Goal: Information Seeking & Learning: Learn about a topic

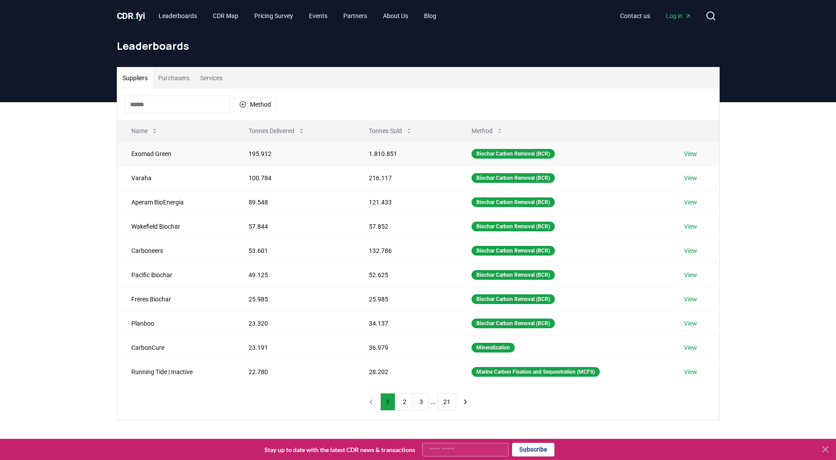
click at [691, 156] on link "View" at bounding box center [690, 153] width 13 height 9
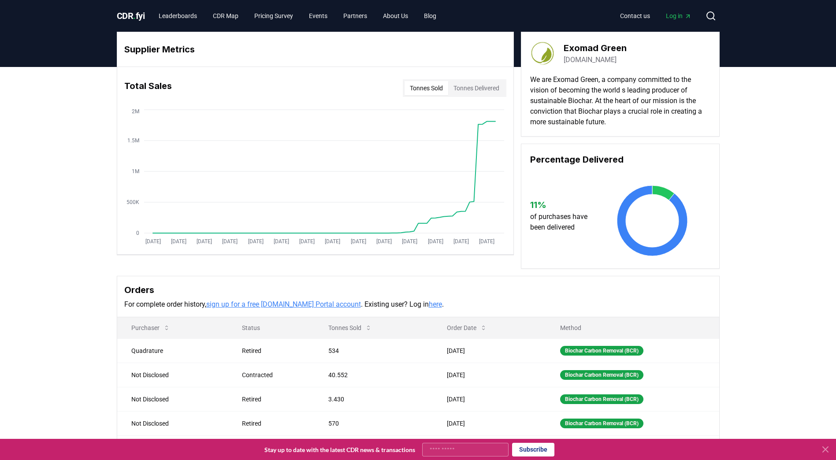
click at [30, 137] on div "Supplier Metrics Total Sales Tonnes Sold Tonnes Delivered Jan 2019 Jul 2019 Jan…" at bounding box center [418, 281] width 836 height 429
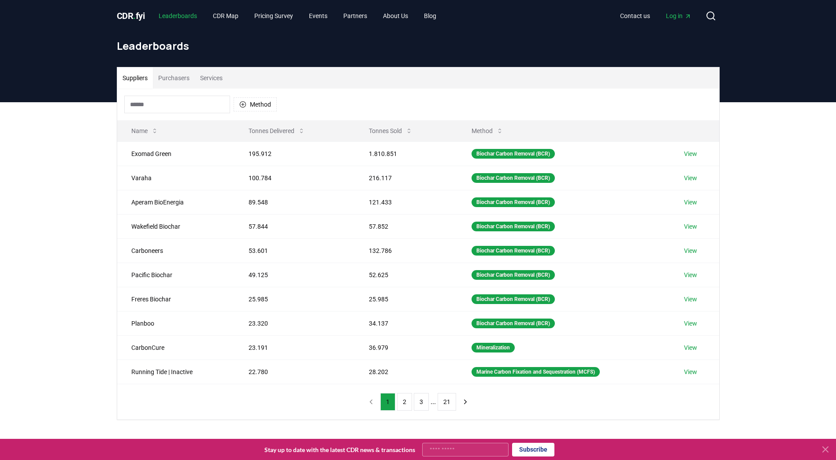
click at [187, 18] on link "Leaderboards" at bounding box center [178, 16] width 52 height 16
click at [402, 402] on button "2" at bounding box center [404, 402] width 15 height 18
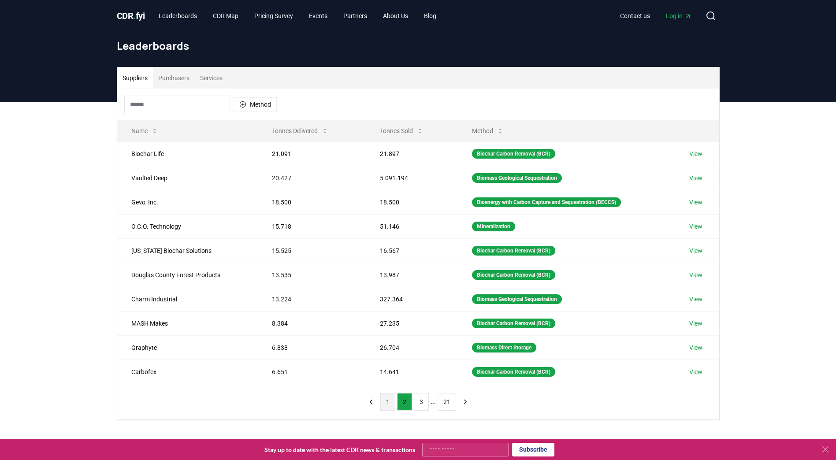
click at [384, 400] on button "1" at bounding box center [387, 402] width 15 height 18
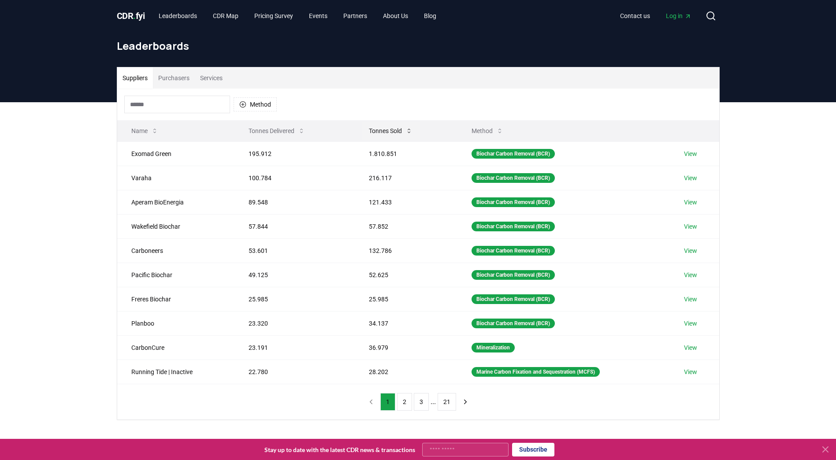
click at [409, 135] on button "Tonnes Sold" at bounding box center [391, 131] width 58 height 18
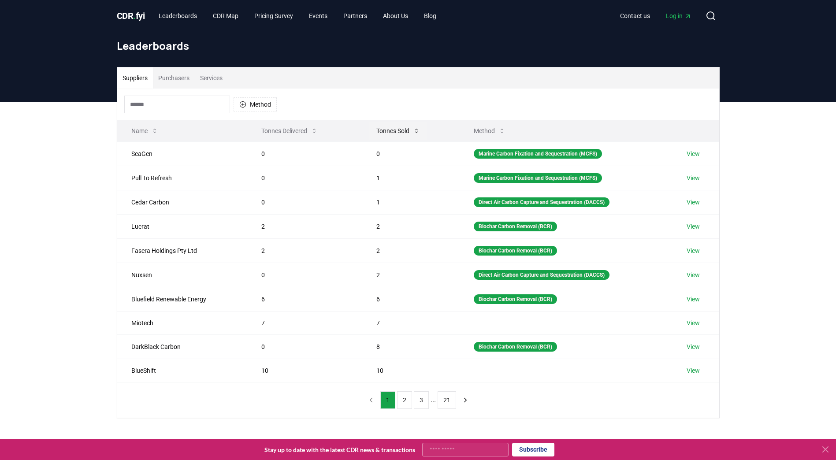
click at [409, 135] on button "Tonnes Sold" at bounding box center [398, 131] width 58 height 18
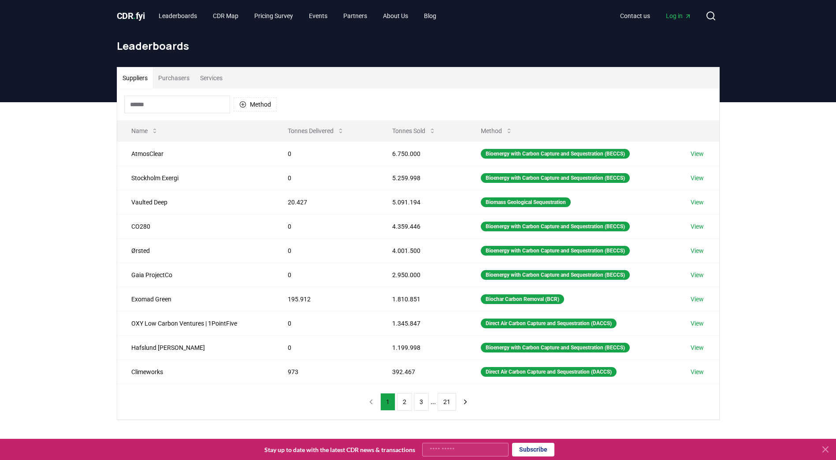
click at [404, 89] on div "Method" at bounding box center [418, 105] width 602 height 32
click at [340, 132] on icon at bounding box center [340, 130] width 7 height 7
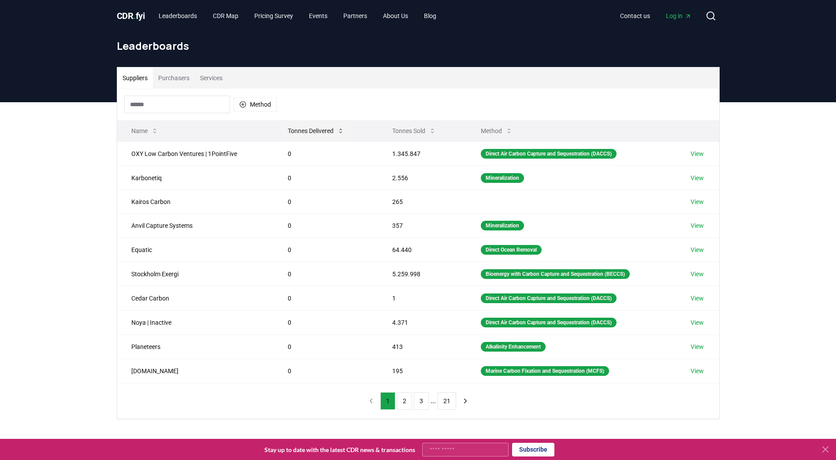
click at [340, 132] on icon at bounding box center [340, 130] width 7 height 7
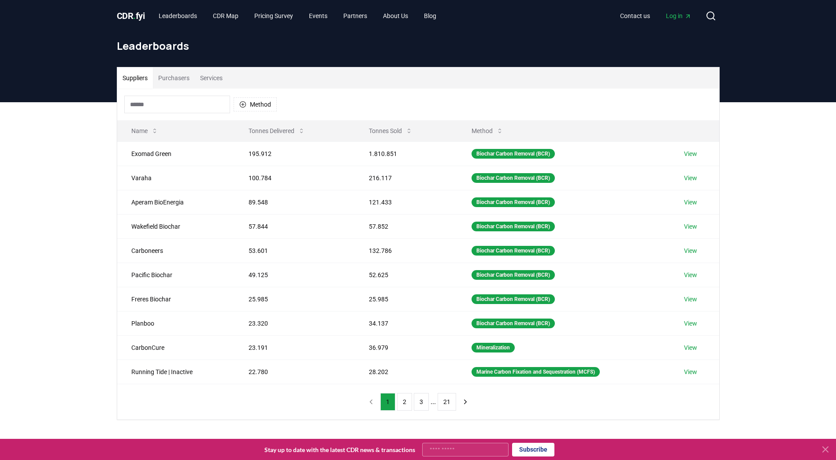
click at [343, 91] on div "Method" at bounding box center [418, 105] width 602 height 32
click at [240, 15] on link "CDR Map" at bounding box center [226, 16] width 40 height 16
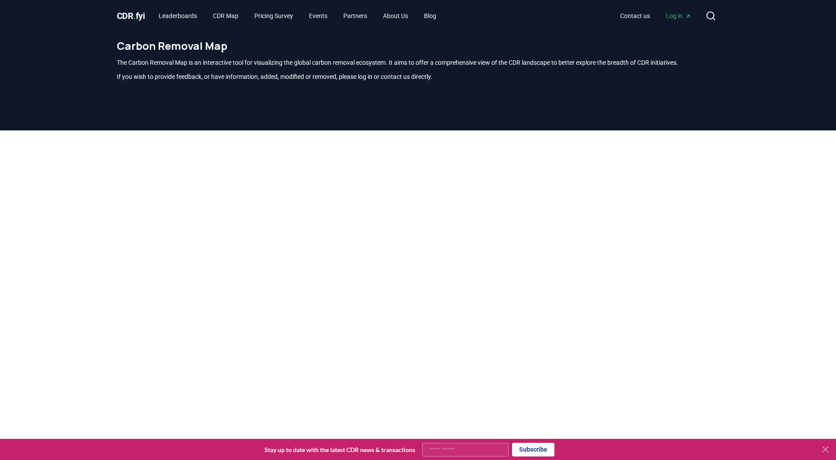
click at [778, 138] on div at bounding box center [418, 350] width 836 height 441
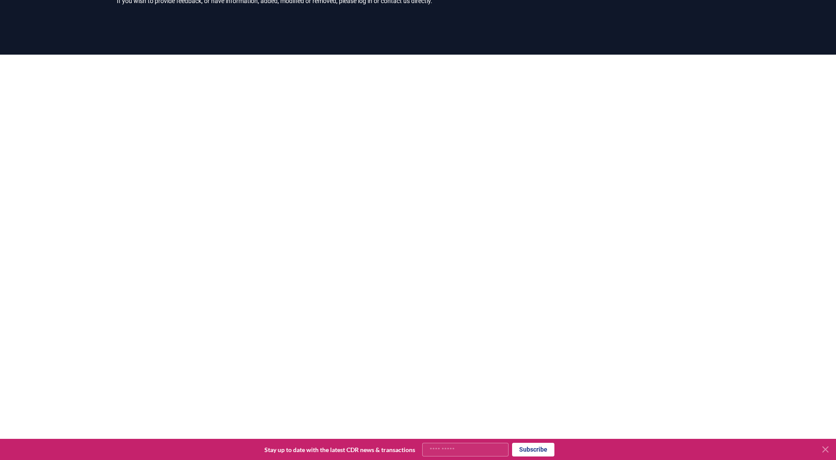
click at [748, 159] on div at bounding box center [418, 275] width 836 height 441
click at [764, 160] on div at bounding box center [418, 275] width 836 height 441
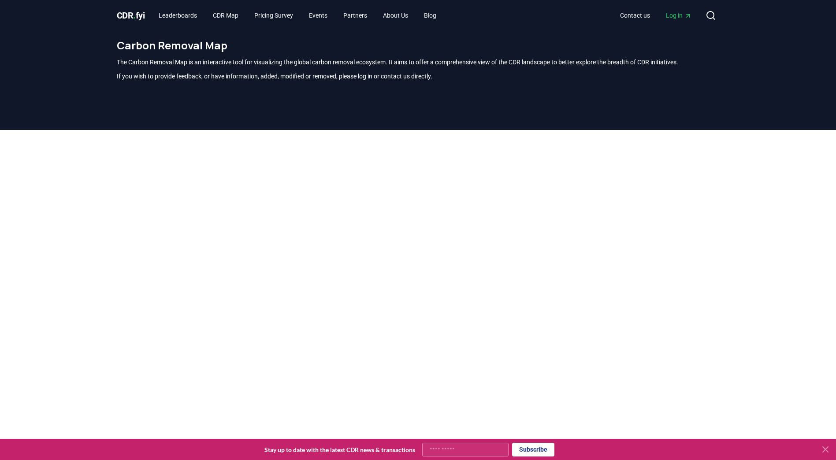
scroll to position [0, 0]
click at [285, 16] on link "Pricing Survey" at bounding box center [273, 16] width 53 height 16
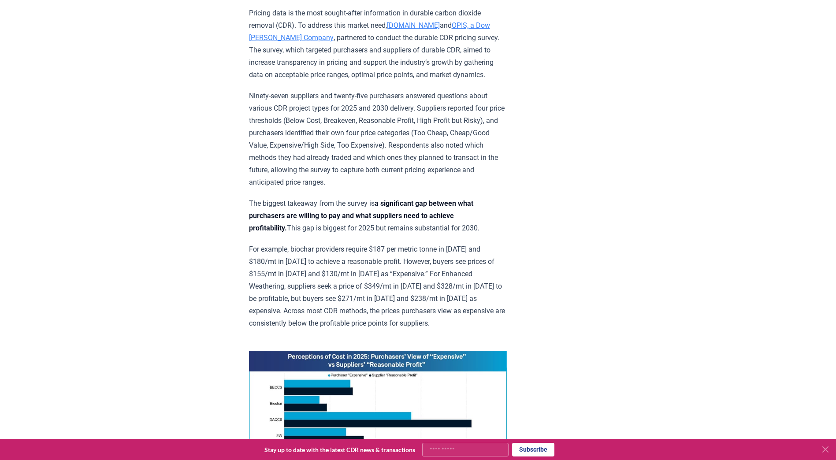
scroll to position [485, 0]
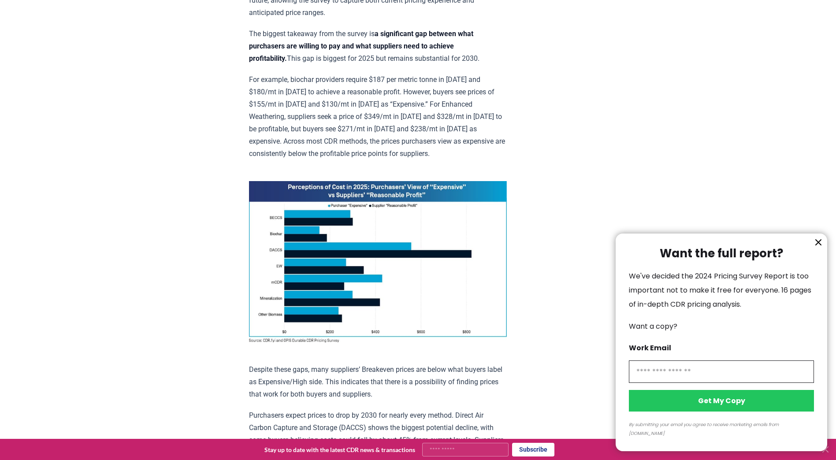
click at [823, 248] on icon "information" at bounding box center [818, 242] width 11 height 11
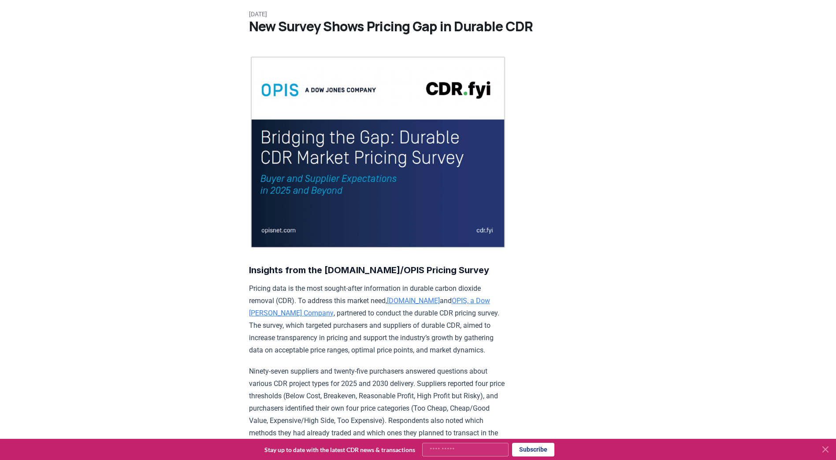
scroll to position [0, 0]
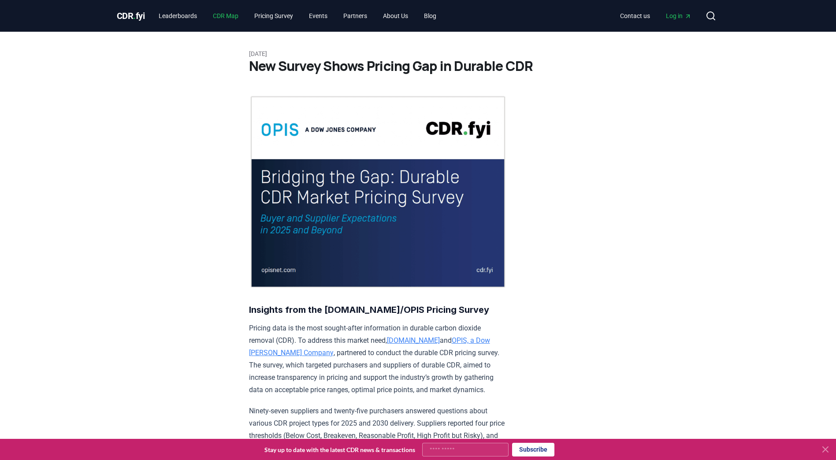
click at [224, 13] on link "CDR Map" at bounding box center [226, 16] width 40 height 16
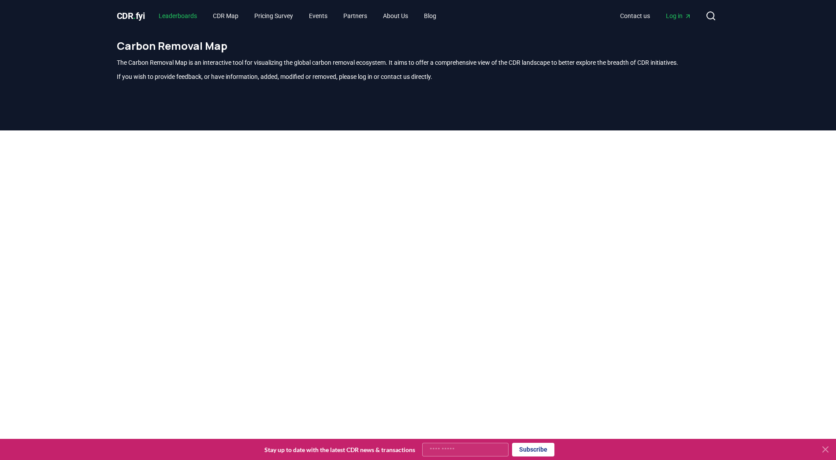
click at [192, 17] on link "Leaderboards" at bounding box center [178, 16] width 52 height 16
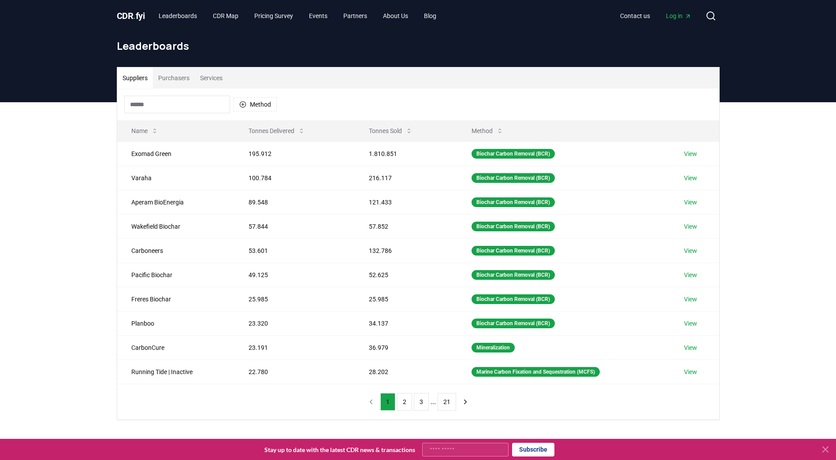
click at [71, 171] on div "Suppliers Purchasers Services Method Name Tonnes Delivered Tonnes Sold Method E…" at bounding box center [418, 278] width 836 height 353
click at [244, 104] on icon "button" at bounding box center [242, 104] width 6 height 6
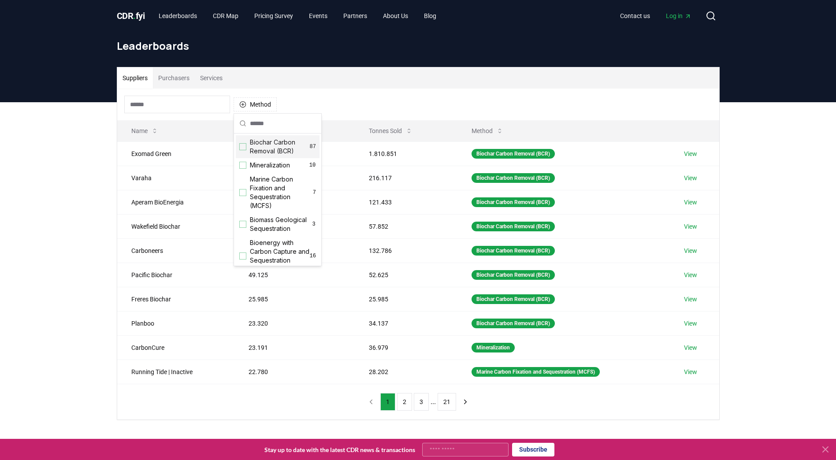
click at [245, 148] on div "Suggestions" at bounding box center [242, 146] width 7 height 7
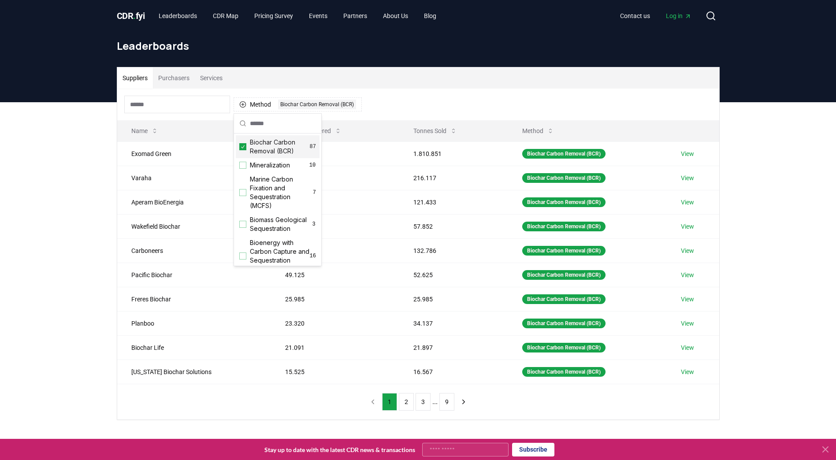
click at [29, 148] on div "Suppliers Purchasers Services Method 1 Biochar Carbon Removal (BCR) Name Tonnes…" at bounding box center [418, 278] width 836 height 353
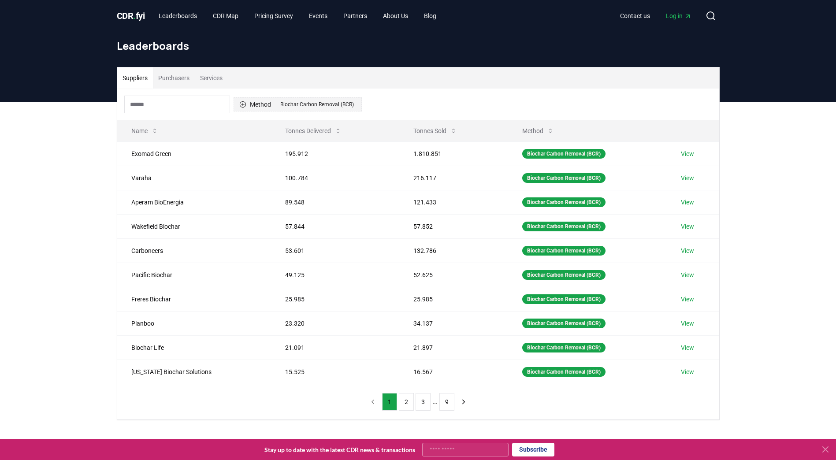
click at [286, 106] on div "Biochar Carbon Removal (BCR)" at bounding box center [317, 105] width 78 height 10
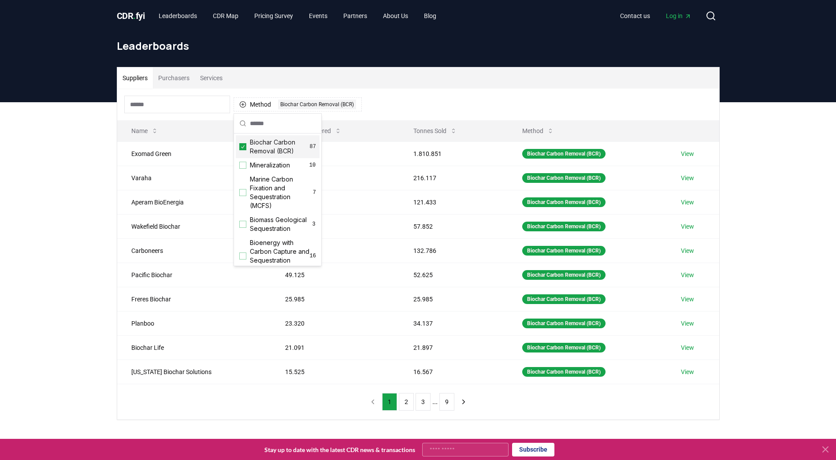
click at [243, 148] on icon "Suggestions" at bounding box center [243, 146] width 6 height 7
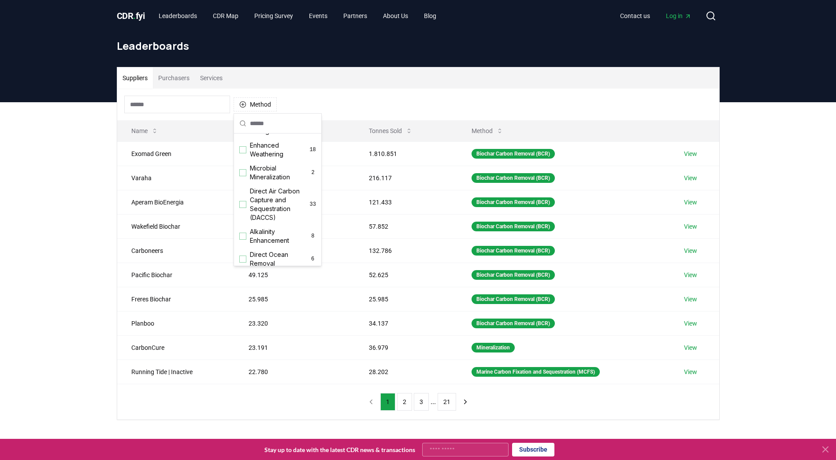
scroll to position [176, 0]
click at [244, 193] on div "Suggestions" at bounding box center [242, 188] width 7 height 7
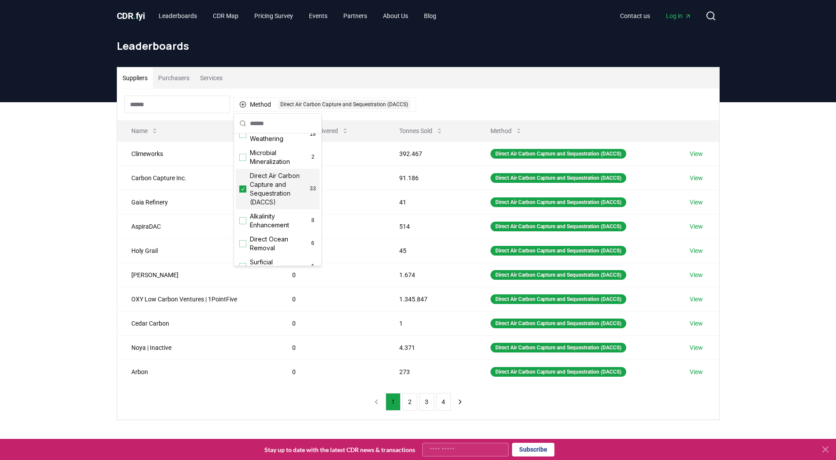
click at [0, 176] on html "CDR . fyi Leaderboards CDR Map Pricing Survey Events Partners About Us Blog Con…" at bounding box center [418, 345] width 836 height 691
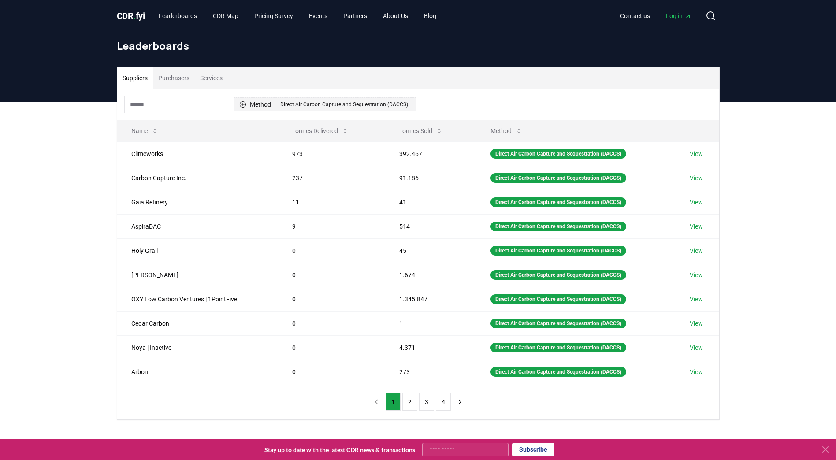
click at [340, 102] on div "Direct Air Carbon Capture and Sequestration (DACCS)" at bounding box center [344, 105] width 132 height 10
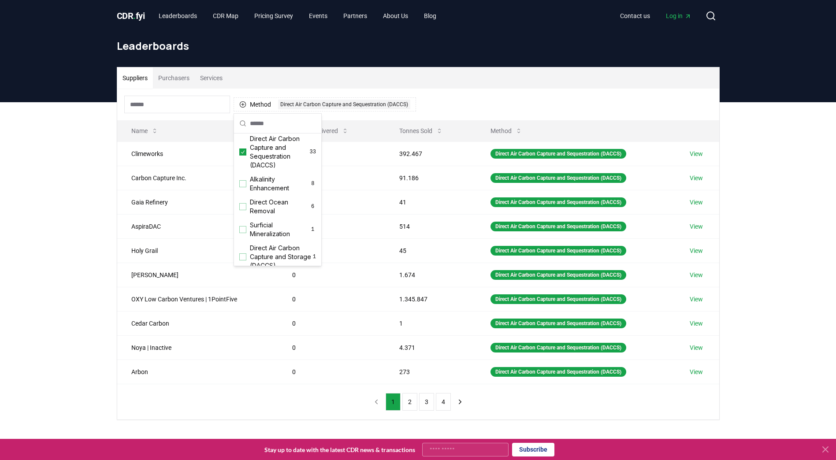
scroll to position [302, 0]
click at [282, 256] on div "Clear filters" at bounding box center [278, 257] width 84 height 14
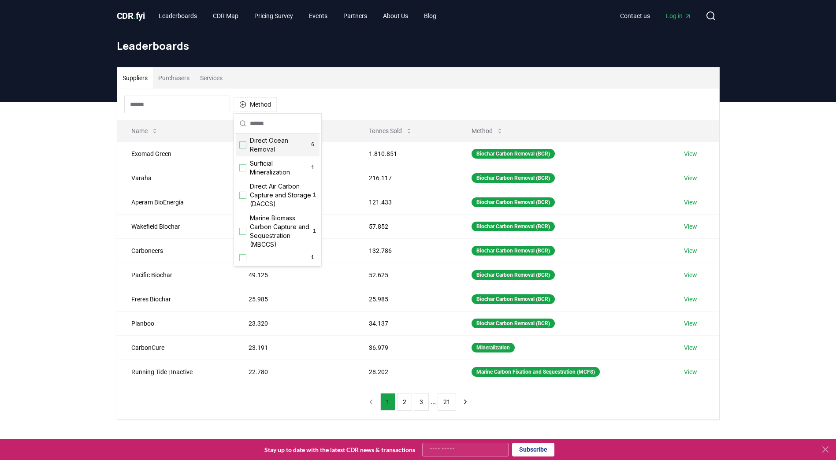
click at [288, 76] on div "Suppliers Purchasers Services" at bounding box center [418, 77] width 602 height 21
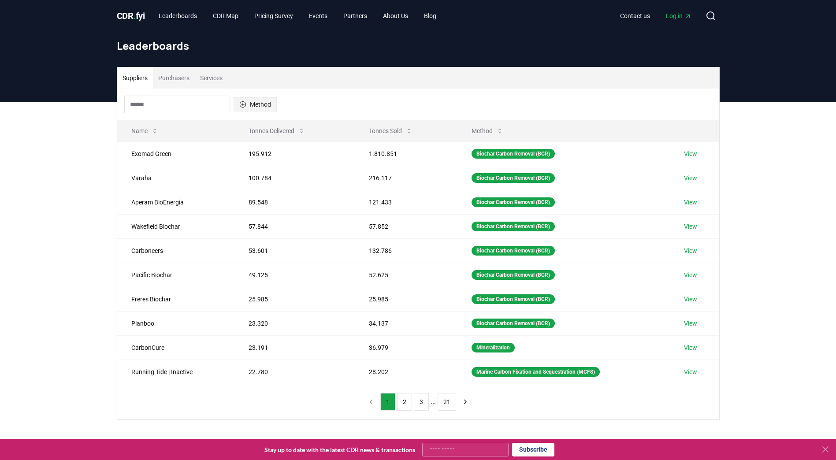
click at [243, 105] on icon "button" at bounding box center [242, 104] width 6 height 6
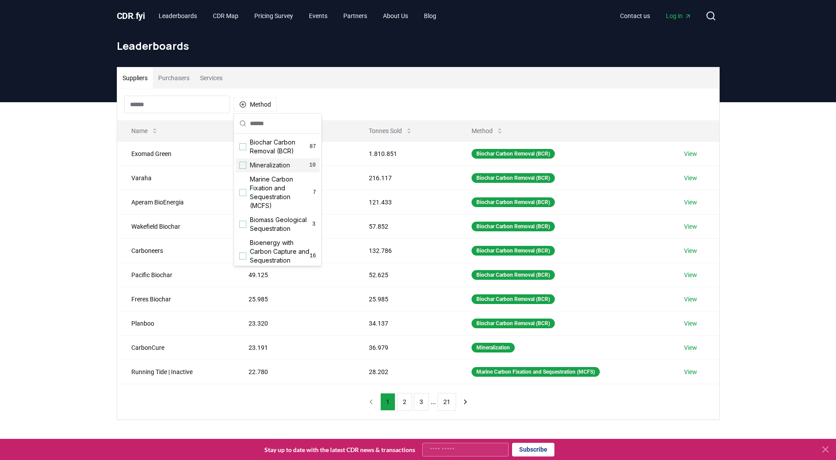
click at [246, 163] on div "Suggestions" at bounding box center [242, 165] width 7 height 7
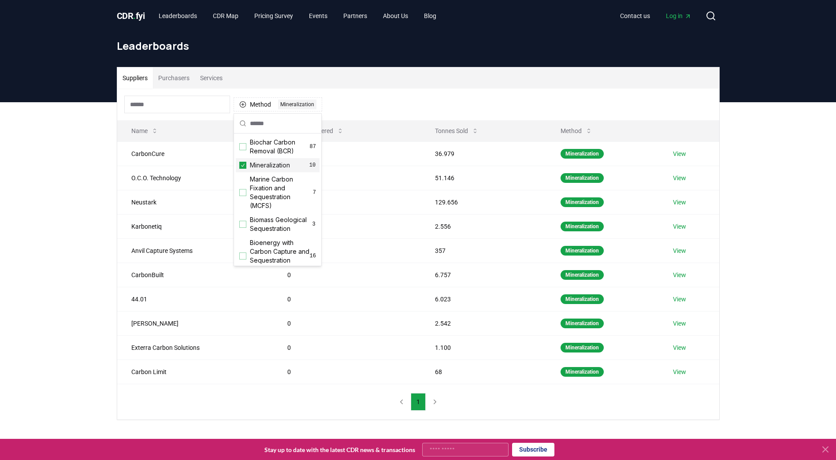
click at [99, 154] on div "Suppliers Purchasers Services Method 1 Mineralization Name Tonnes Delivered Ton…" at bounding box center [418, 278] width 836 height 353
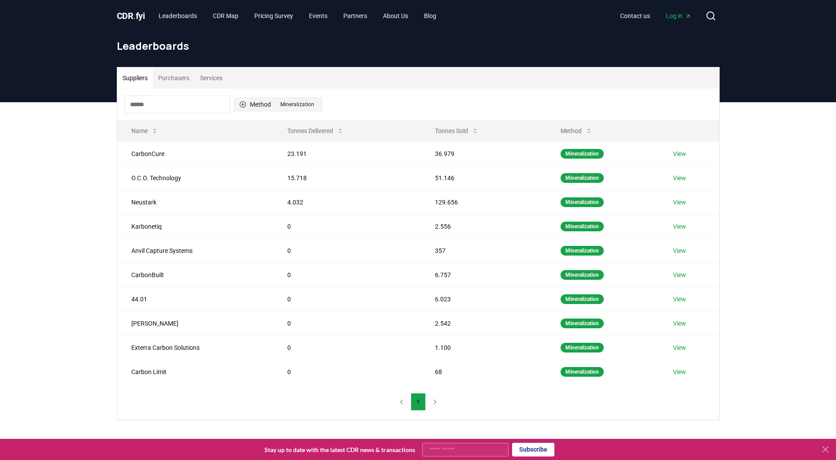
click at [274, 105] on button "Method 1 Mineralization" at bounding box center [278, 104] width 89 height 14
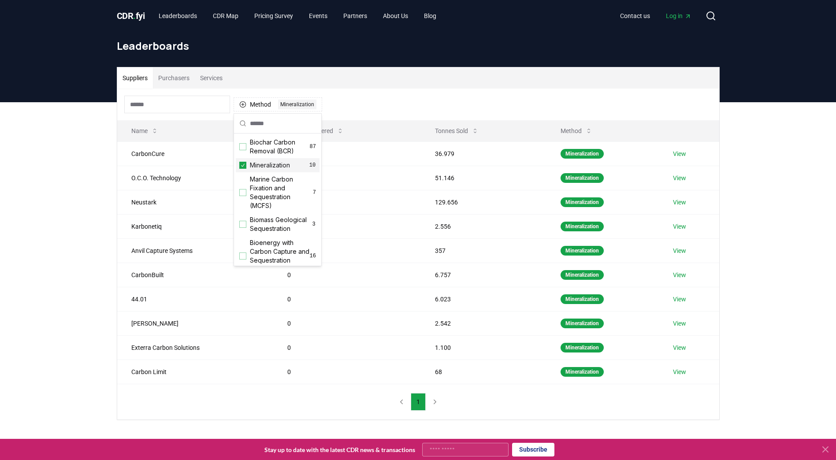
click at [245, 166] on icon "Suggestions" at bounding box center [243, 165] width 6 height 7
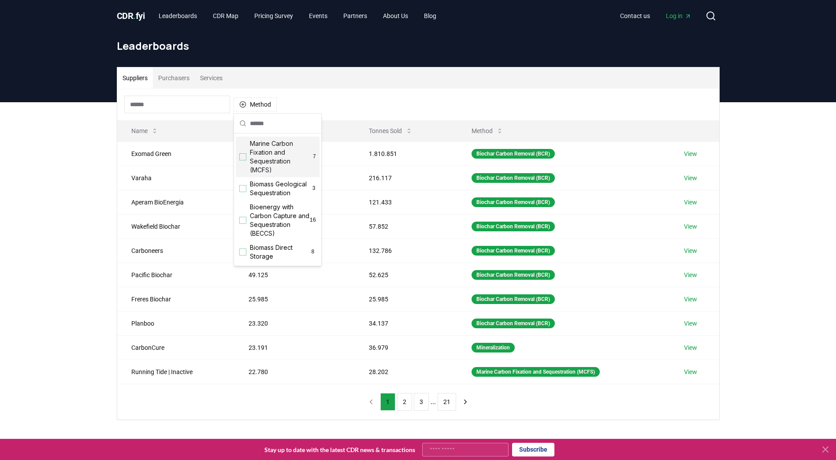
scroll to position [51, 0]
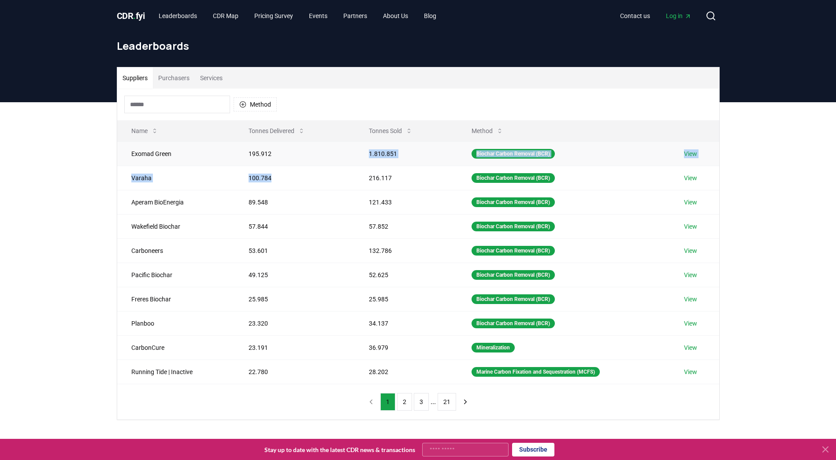
click at [322, 163] on tbody "Exomad Green 195.912 1.810.851 Biochar Carbon Removal (BCR) View Varaha 100.784…" at bounding box center [418, 262] width 602 height 242
drag, startPoint x: 322, startPoint y: 163, endPoint x: 267, endPoint y: 103, distance: 81.7
click at [267, 103] on button "Method" at bounding box center [255, 104] width 43 height 14
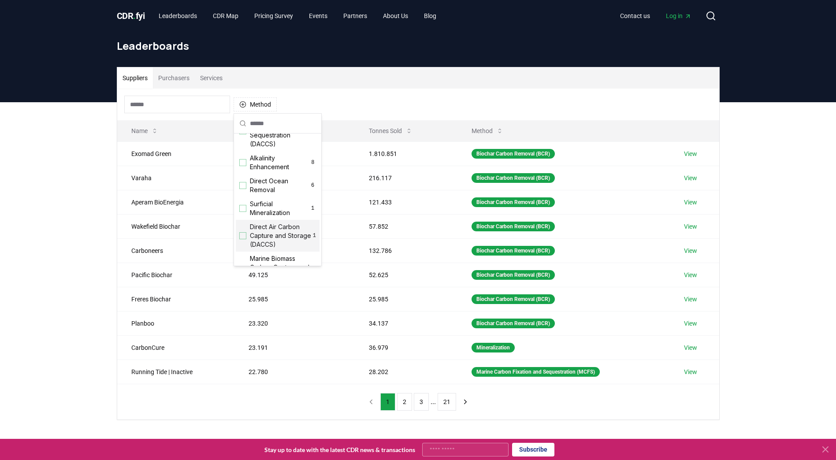
scroll to position [284, 0]
click at [55, 142] on div "Suppliers Purchasers Services Method Name Tonnes Delivered Tonnes Sold Method E…" at bounding box center [418, 278] width 836 height 353
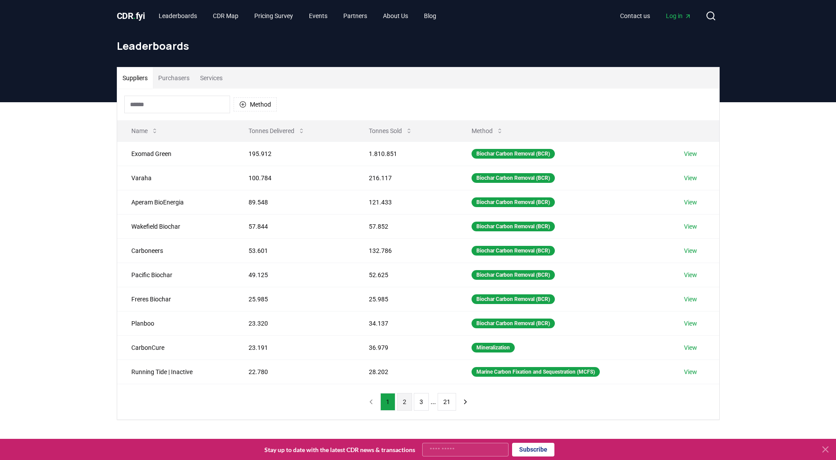
click at [405, 403] on button "2" at bounding box center [404, 402] width 15 height 18
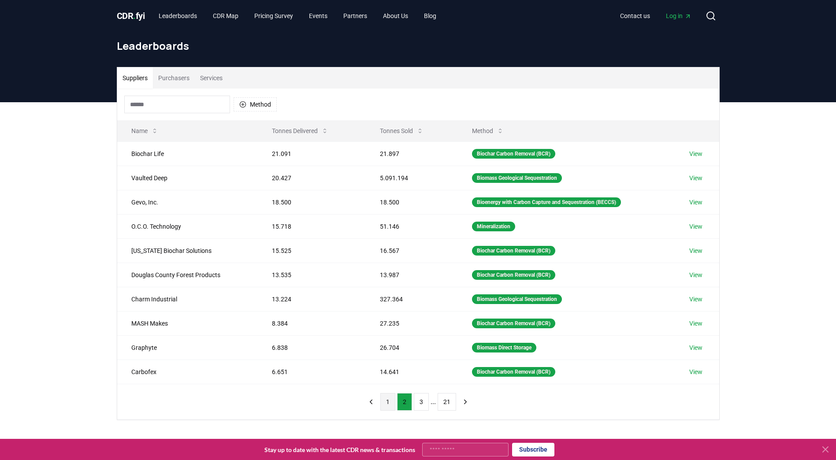
click at [391, 398] on button "1" at bounding box center [387, 402] width 15 height 18
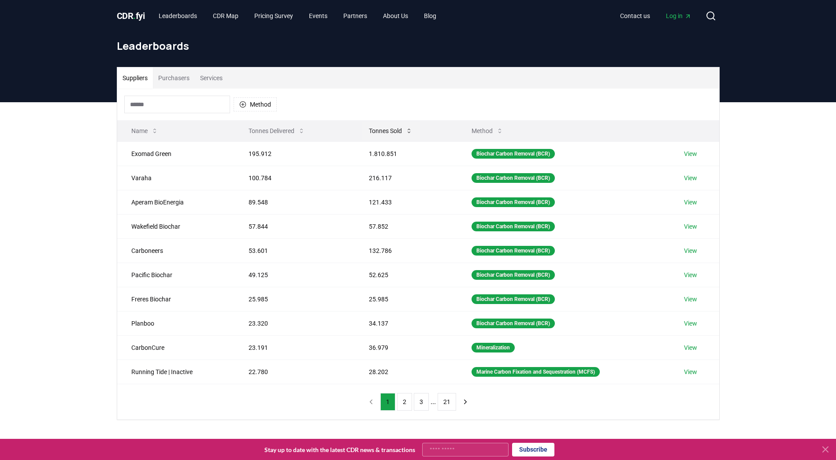
click at [410, 130] on icon at bounding box center [408, 130] width 7 height 7
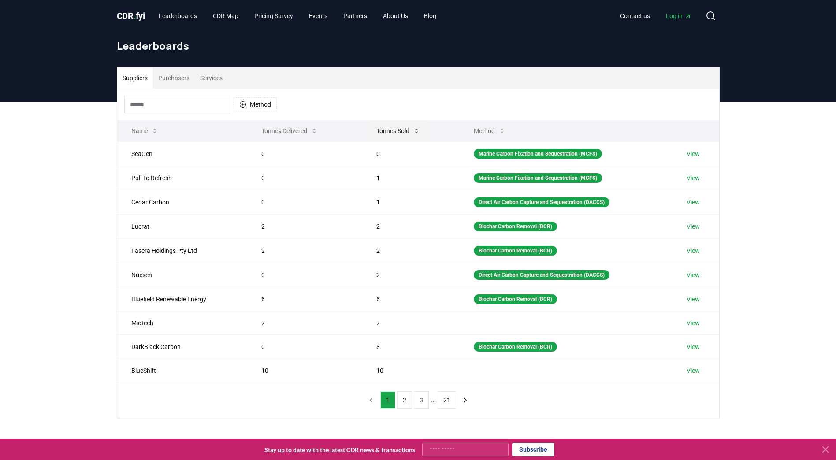
click at [410, 131] on button "Tonnes Sold" at bounding box center [398, 131] width 58 height 18
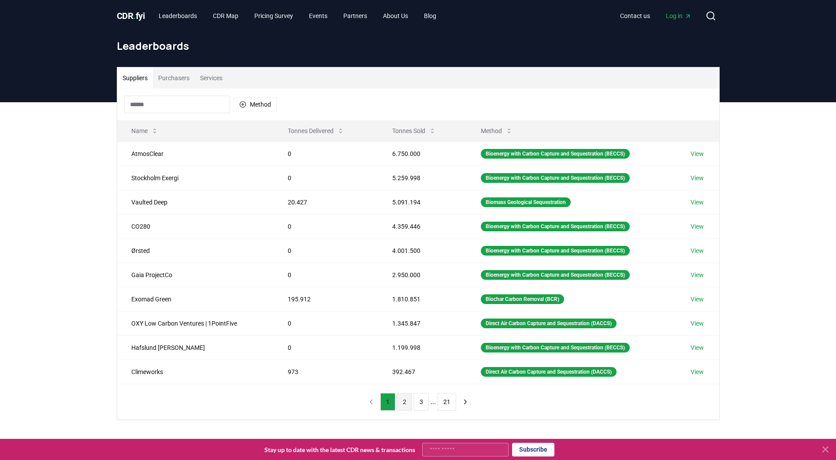
click at [406, 406] on button "2" at bounding box center [404, 402] width 15 height 18
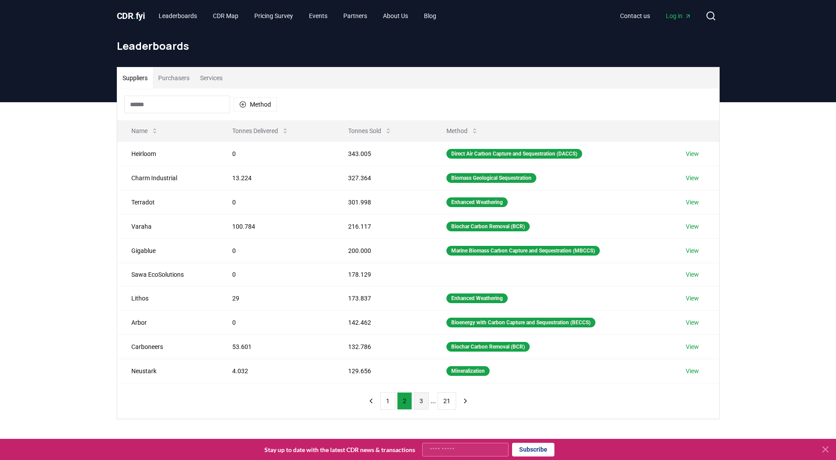
click at [421, 406] on button "3" at bounding box center [421, 401] width 15 height 18
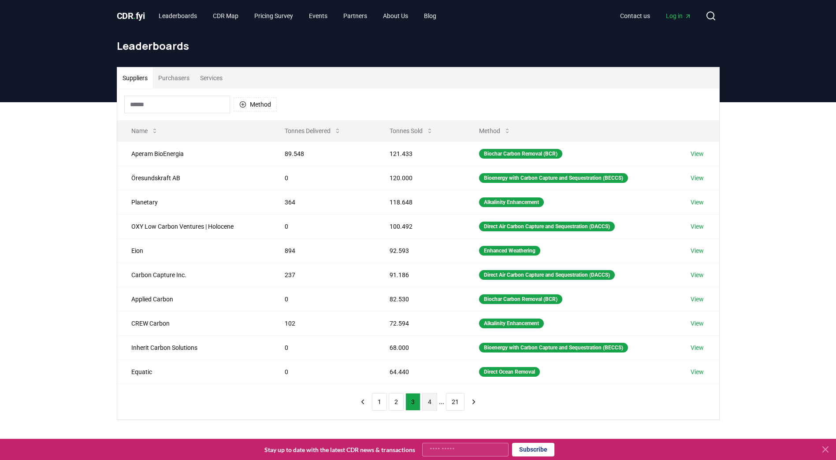
click at [433, 408] on button "4" at bounding box center [429, 402] width 15 height 18
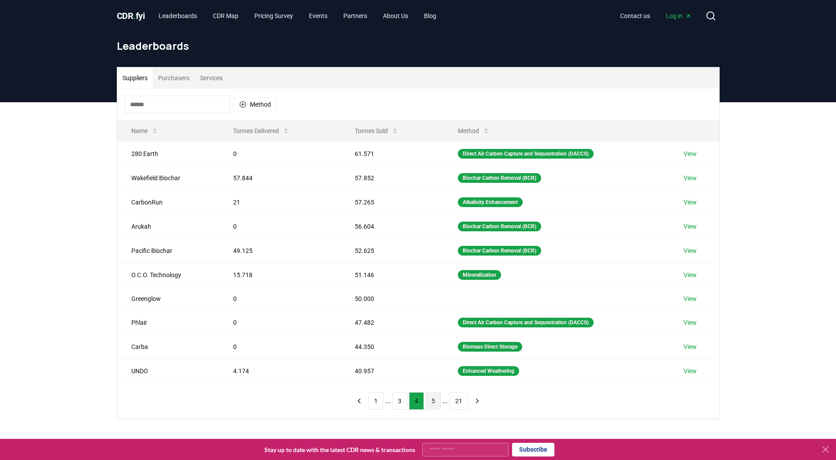
click at [434, 407] on button "5" at bounding box center [433, 401] width 15 height 18
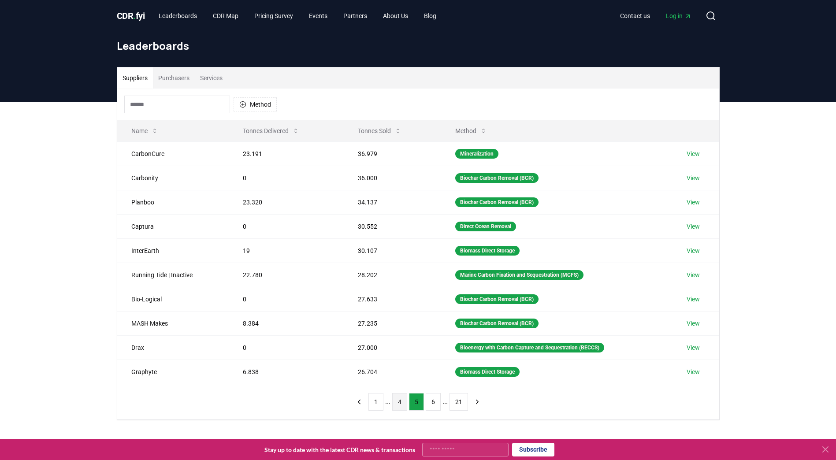
click at [403, 404] on button "4" at bounding box center [399, 402] width 15 height 18
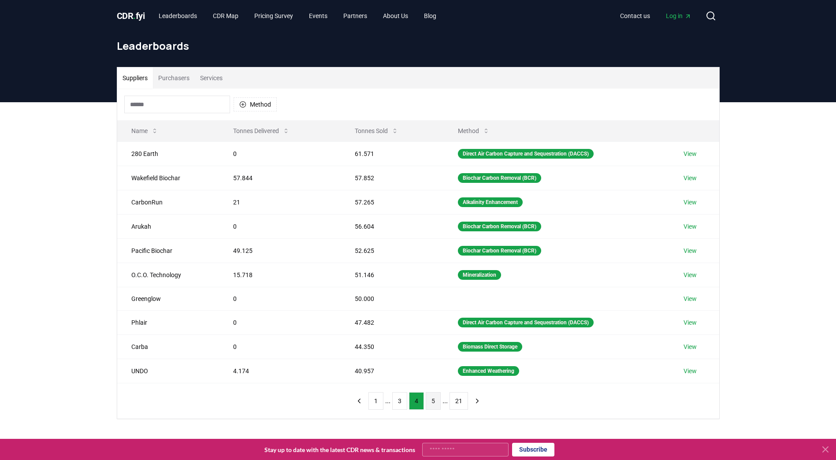
click at [434, 407] on button "5" at bounding box center [433, 401] width 15 height 18
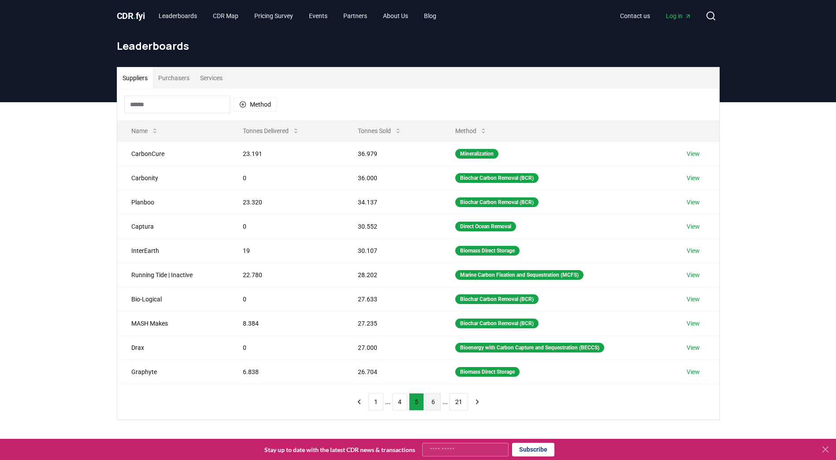
click at [434, 403] on button "6" at bounding box center [433, 402] width 15 height 18
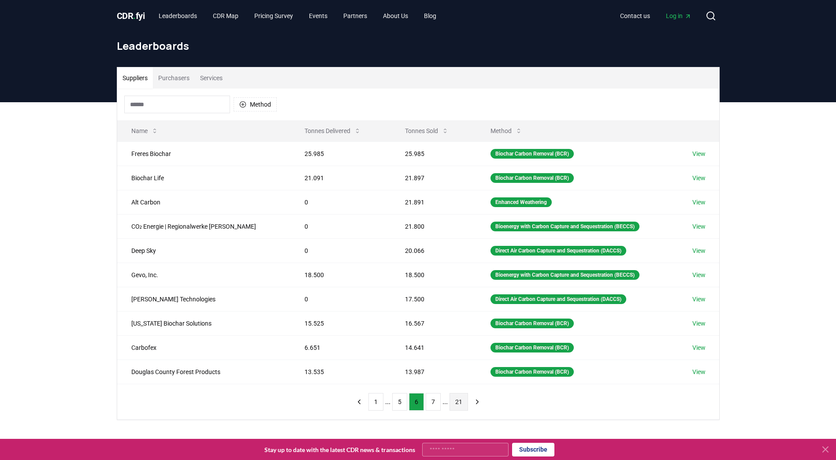
click at [459, 404] on button "21" at bounding box center [458, 402] width 19 height 18
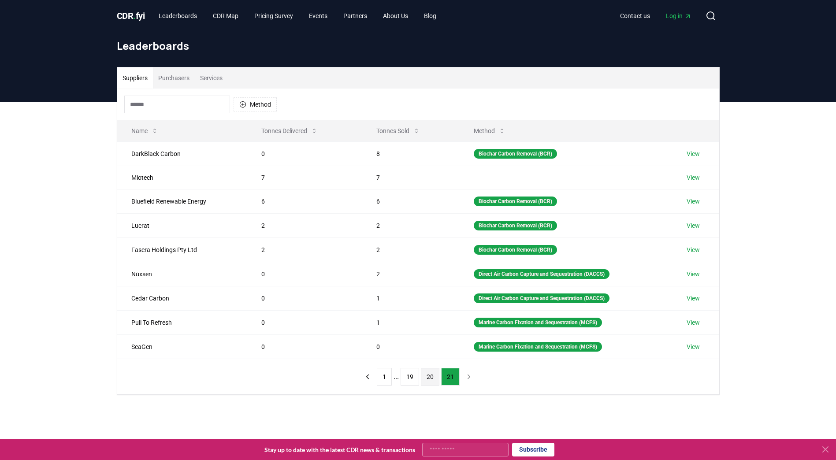
click at [434, 378] on button "20" at bounding box center [430, 377] width 19 height 18
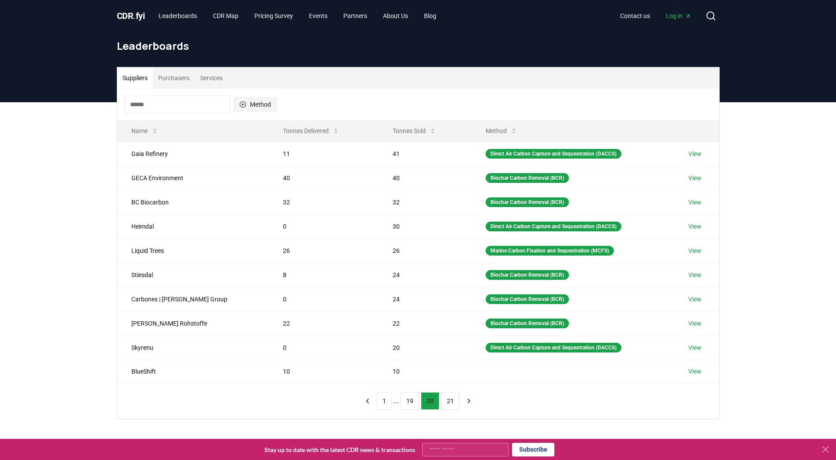
click at [252, 105] on button "Method" at bounding box center [255, 104] width 43 height 14
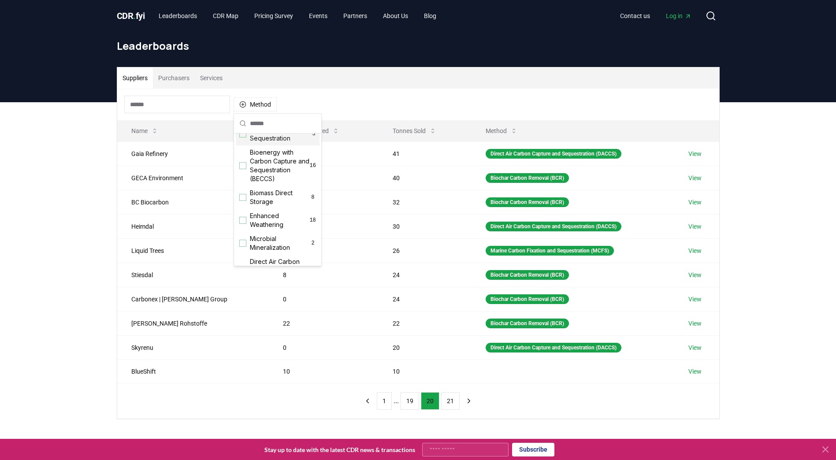
scroll to position [0, 0]
click at [373, 81] on div "Suppliers Purchasers Services" at bounding box center [418, 77] width 602 height 21
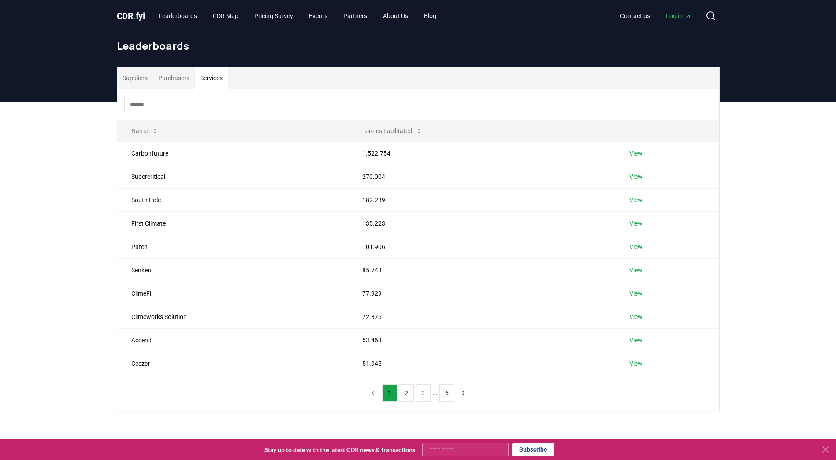
click at [202, 78] on button "Services" at bounding box center [211, 77] width 33 height 21
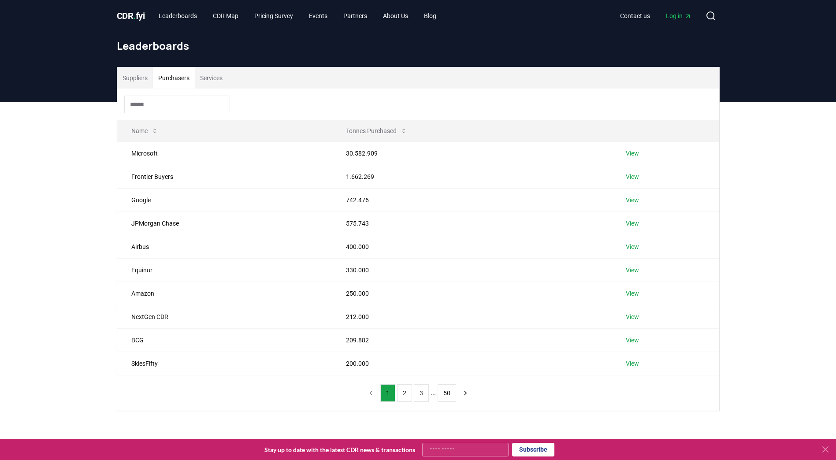
click at [177, 77] on button "Purchasers" at bounding box center [174, 77] width 42 height 21
click at [212, 77] on button "Services" at bounding box center [211, 77] width 33 height 21
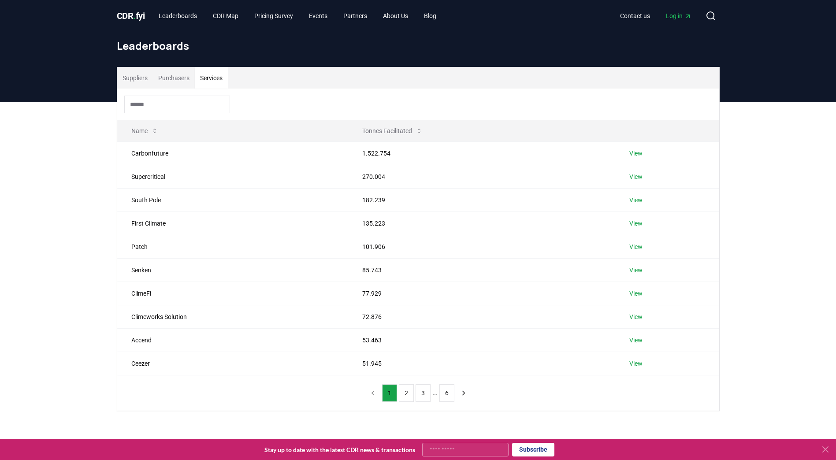
click at [141, 78] on button "Suppliers" at bounding box center [135, 77] width 36 height 21
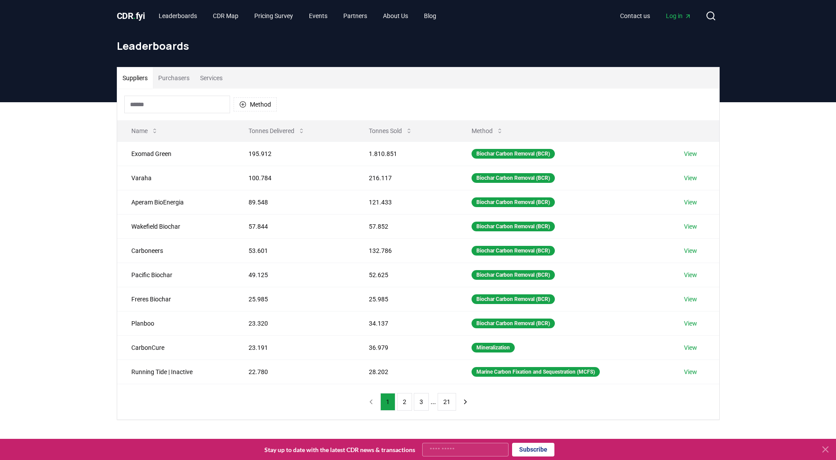
click at [70, 82] on header "Leaderboards" at bounding box center [418, 67] width 836 height 70
click at [164, 107] on input at bounding box center [177, 105] width 106 height 18
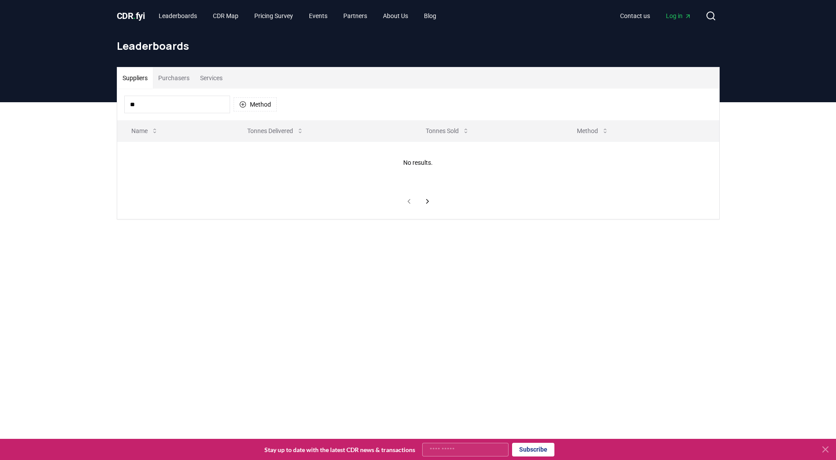
type input "*"
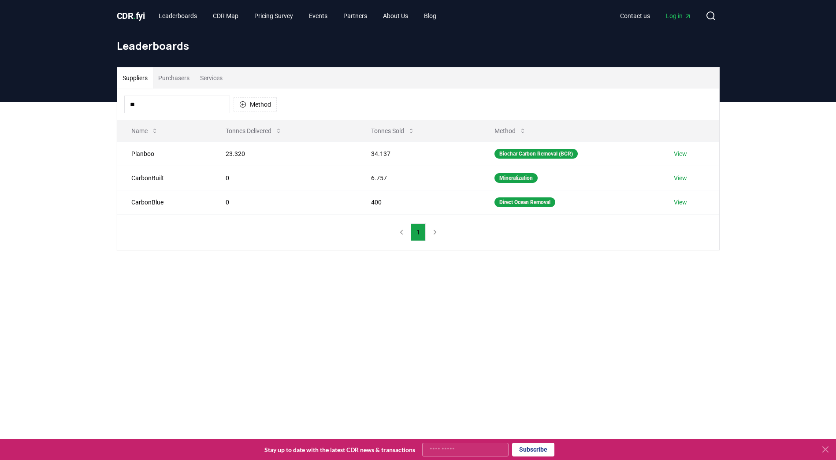
type input "*"
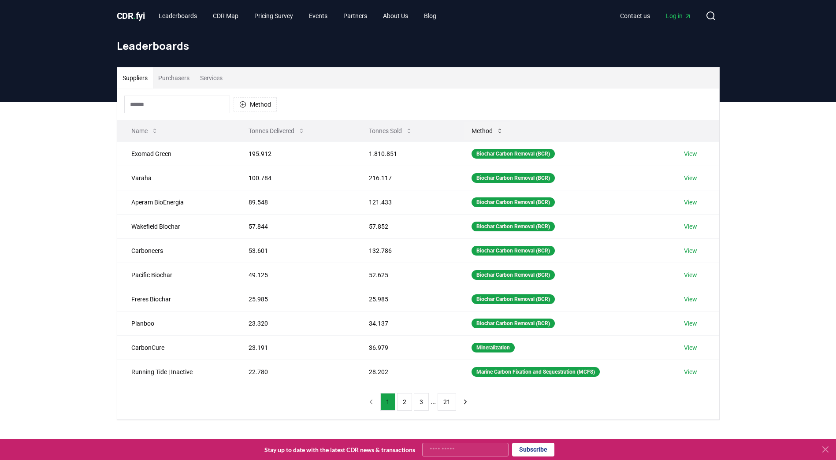
click at [491, 133] on button "Method" at bounding box center [487, 131] width 46 height 18
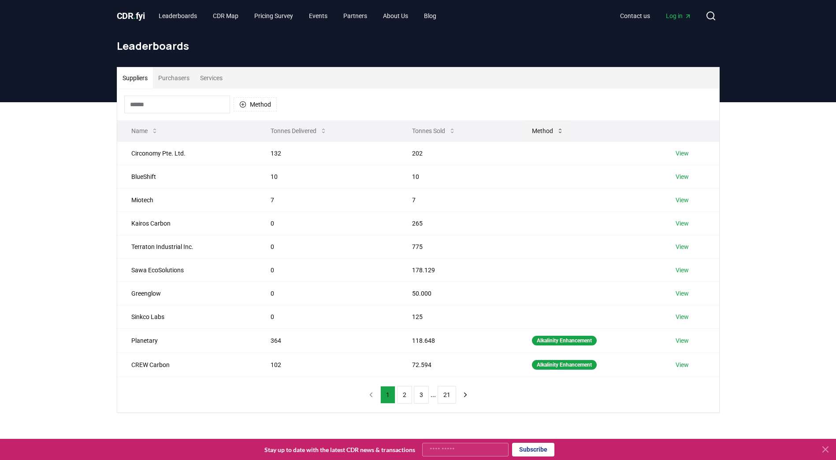
click at [556, 133] on icon at bounding box center [559, 130] width 7 height 7
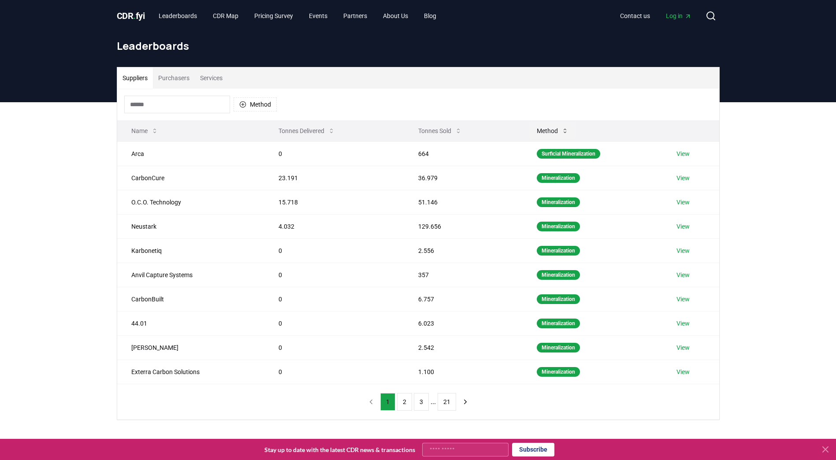
click at [556, 133] on button "Method" at bounding box center [553, 131] width 46 height 18
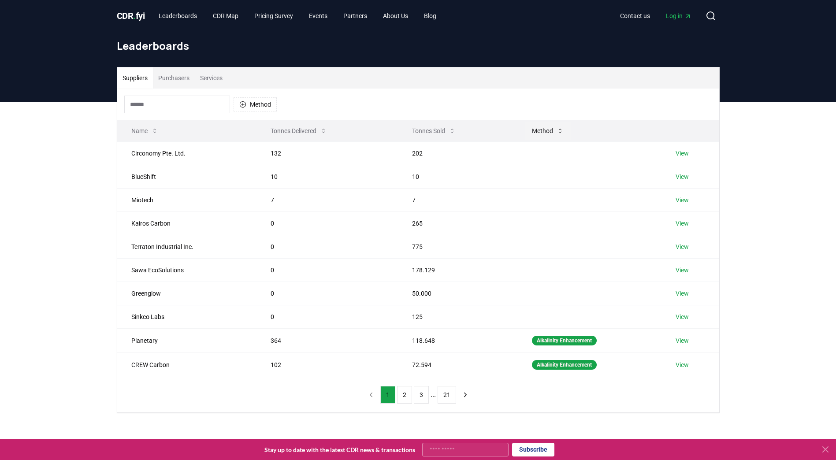
click at [556, 133] on icon at bounding box center [559, 130] width 7 height 7
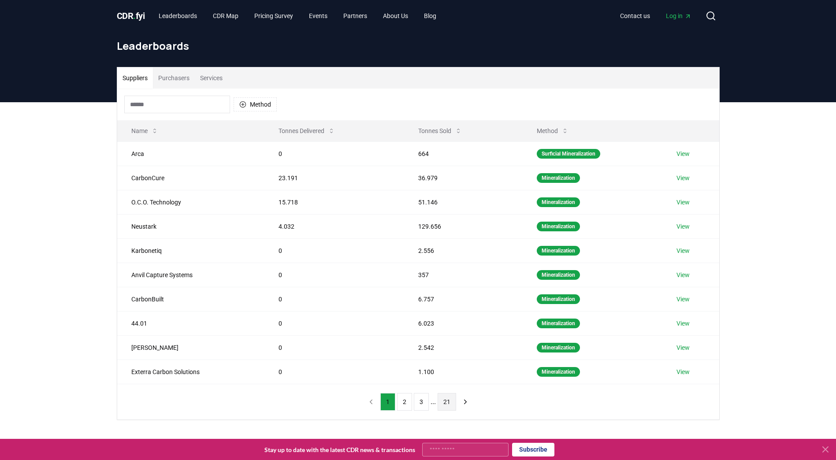
click at [442, 408] on button "21" at bounding box center [447, 402] width 19 height 18
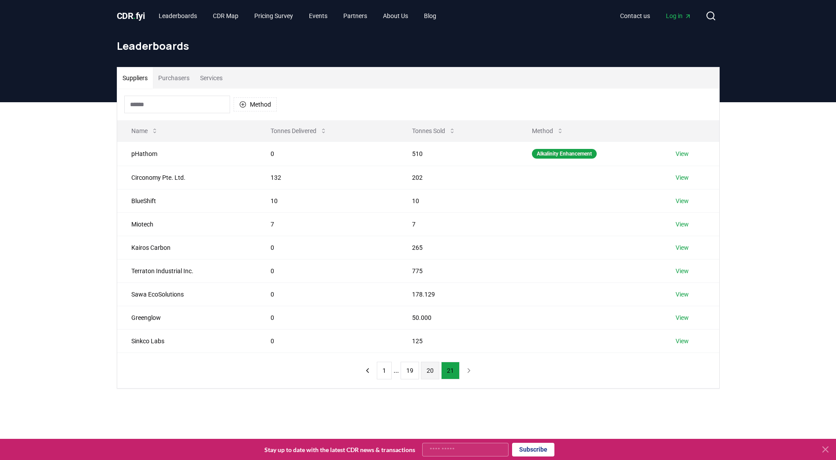
click at [429, 376] on button "20" at bounding box center [430, 371] width 19 height 18
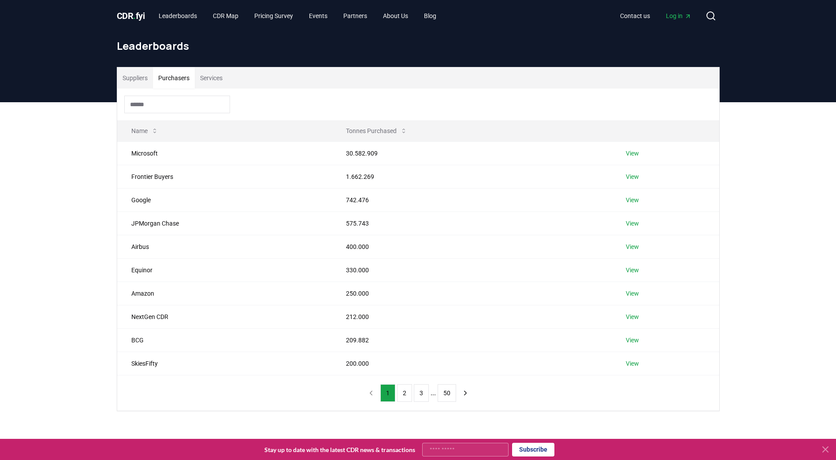
click at [169, 81] on button "Purchasers" at bounding box center [174, 77] width 42 height 21
click at [636, 156] on link "View" at bounding box center [632, 153] width 13 height 9
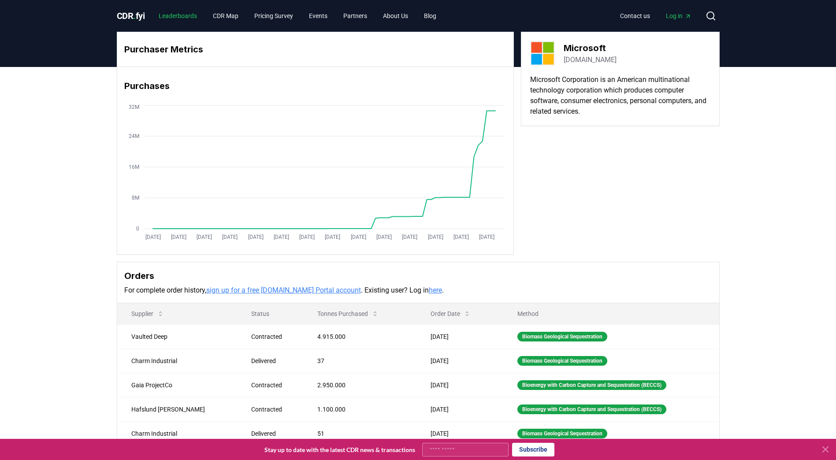
click at [182, 18] on link "Leaderboards" at bounding box center [178, 16] width 52 height 16
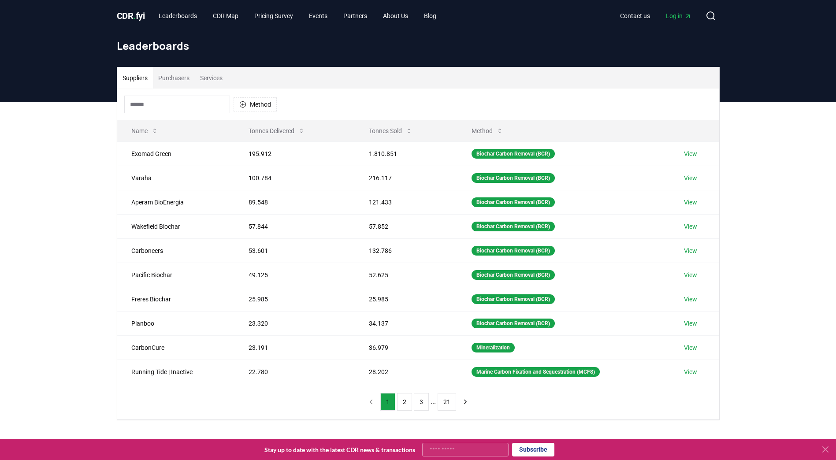
click at [167, 78] on button "Purchasers" at bounding box center [174, 77] width 42 height 21
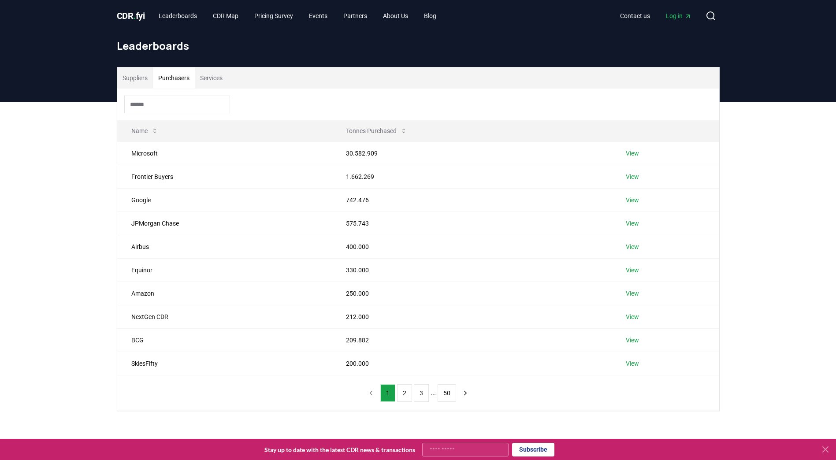
click at [59, 168] on div "Suppliers Purchasers Services Name Tonnes Purchased Microsoft 30.582.909 View F…" at bounding box center [418, 274] width 836 height 344
click at [129, 80] on button "Suppliers" at bounding box center [135, 77] width 36 height 21
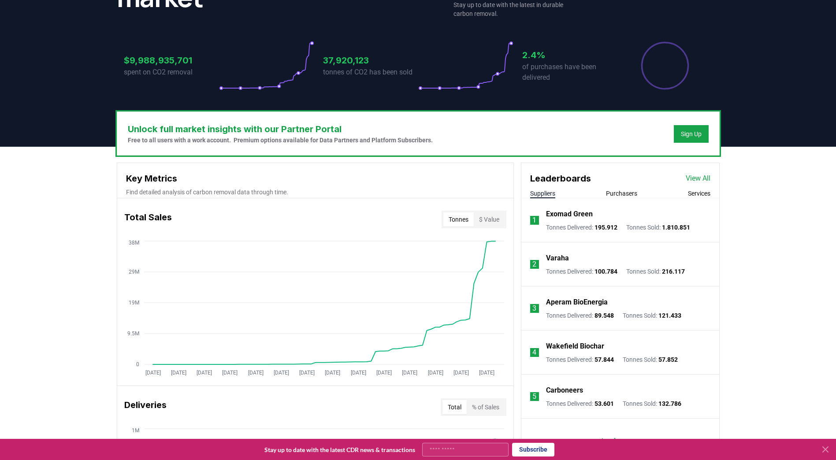
scroll to position [176, 0]
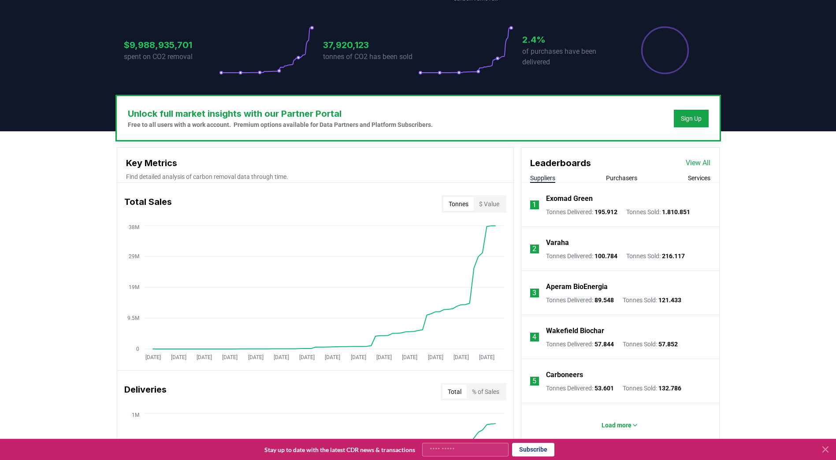
click at [629, 180] on button "Purchasers" at bounding box center [621, 178] width 31 height 9
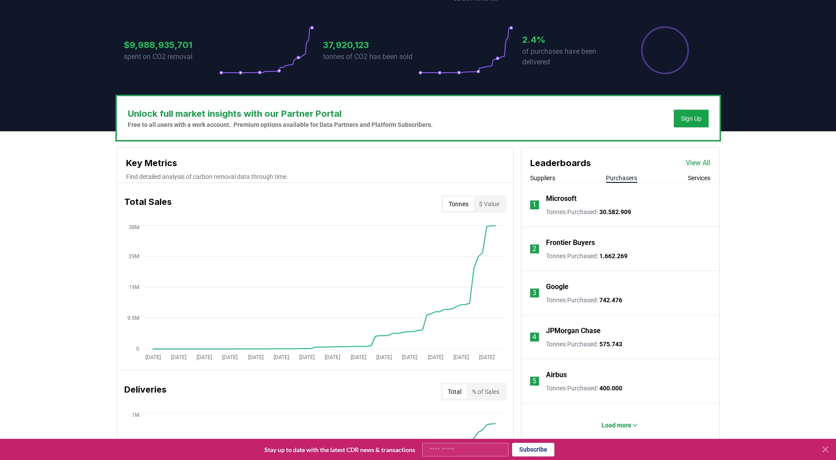
scroll to position [220, 0]
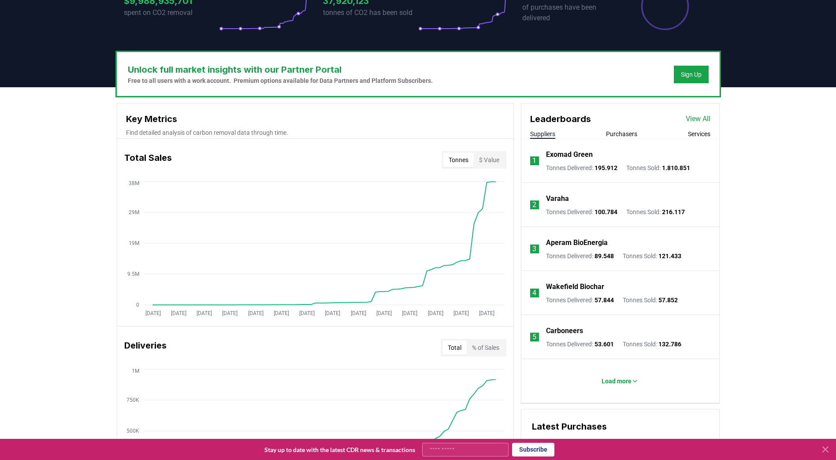
click at [551, 135] on button "Suppliers" at bounding box center [542, 134] width 25 height 9
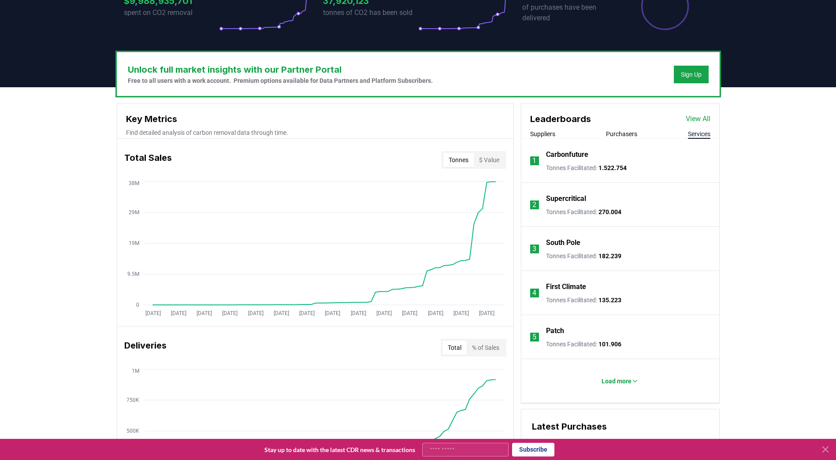
click at [695, 132] on button "Services" at bounding box center [699, 134] width 22 height 9
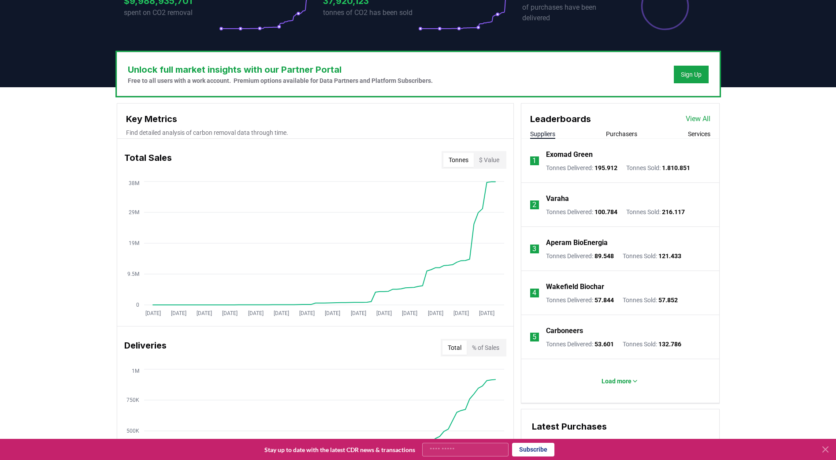
click at [546, 135] on button "Suppliers" at bounding box center [542, 134] width 25 height 9
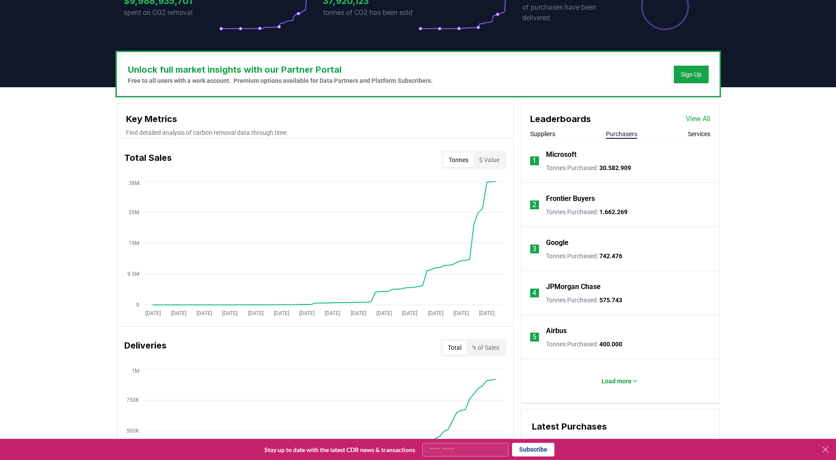
click at [628, 133] on button "Purchasers" at bounding box center [621, 134] width 31 height 9
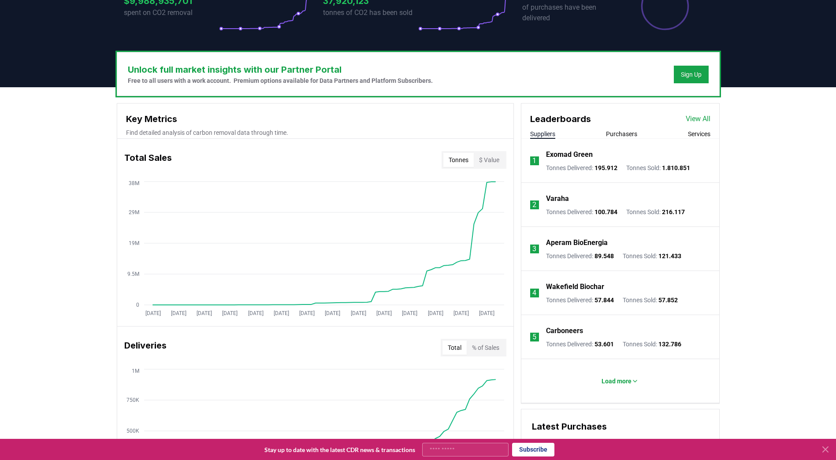
click at [538, 132] on button "Suppliers" at bounding box center [542, 134] width 25 height 9
click at [559, 197] on p "Varaha" at bounding box center [557, 198] width 23 height 11
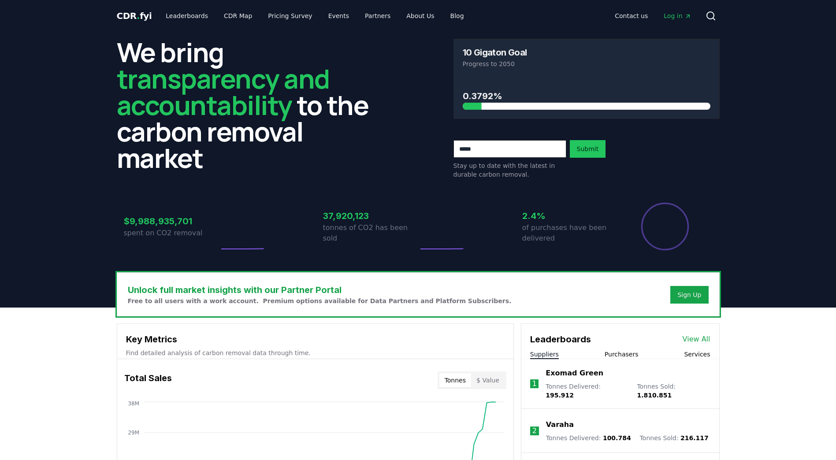
scroll to position [220, 0]
